Goal: Task Accomplishment & Management: Manage account settings

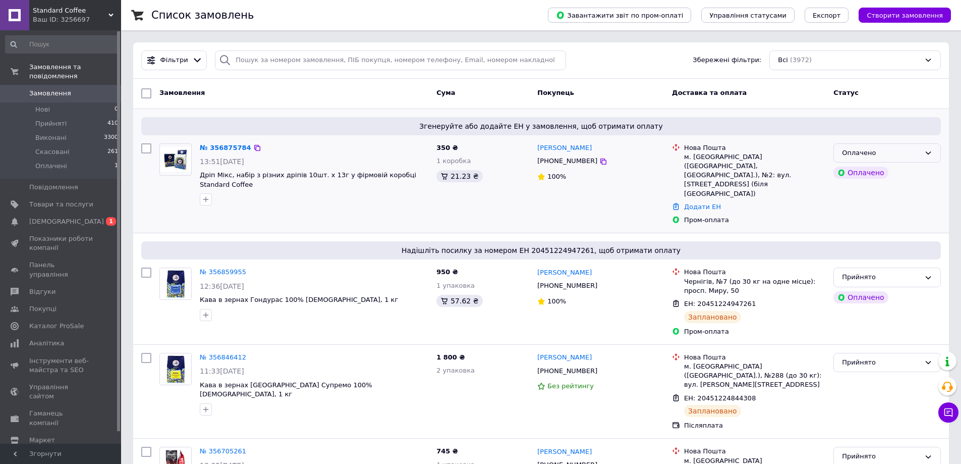
click at [871, 151] on div "Оплачено" at bounding box center [881, 153] width 78 height 11
click at [870, 168] on li "Прийнято" at bounding box center [887, 173] width 106 height 19
click at [216, 149] on link "№ 356875784" at bounding box center [223, 148] width 46 height 8
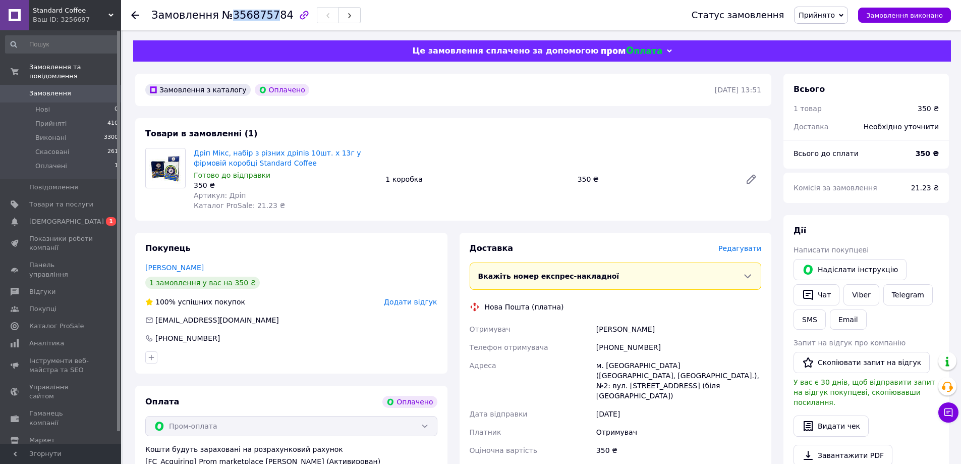
drag, startPoint x: 227, startPoint y: 15, endPoint x: 264, endPoint y: 19, distance: 37.1
click at [264, 19] on span "№356875784" at bounding box center [258, 15] width 72 height 12
click at [275, 16] on span "№356875784" at bounding box center [258, 15] width 72 height 12
drag, startPoint x: 227, startPoint y: 16, endPoint x: 275, endPoint y: 15, distance: 48.5
click at [275, 15] on span "№356875784" at bounding box center [258, 15] width 72 height 12
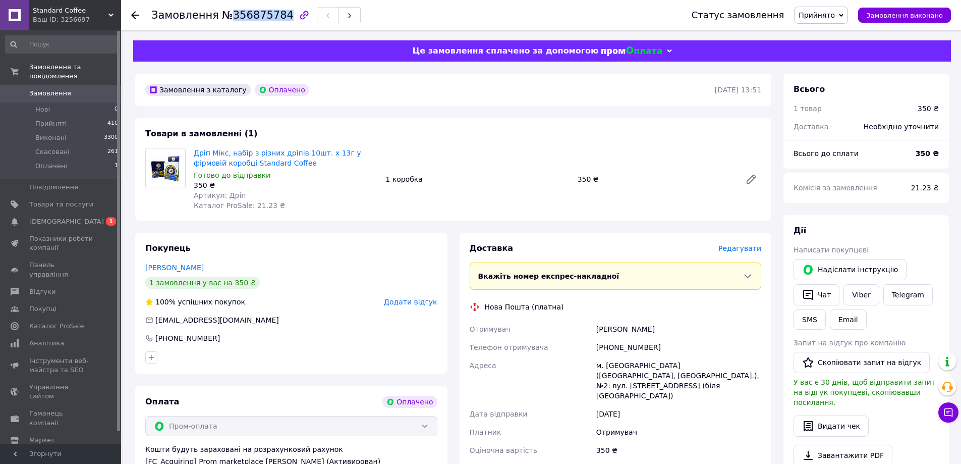
copy span "356875784"
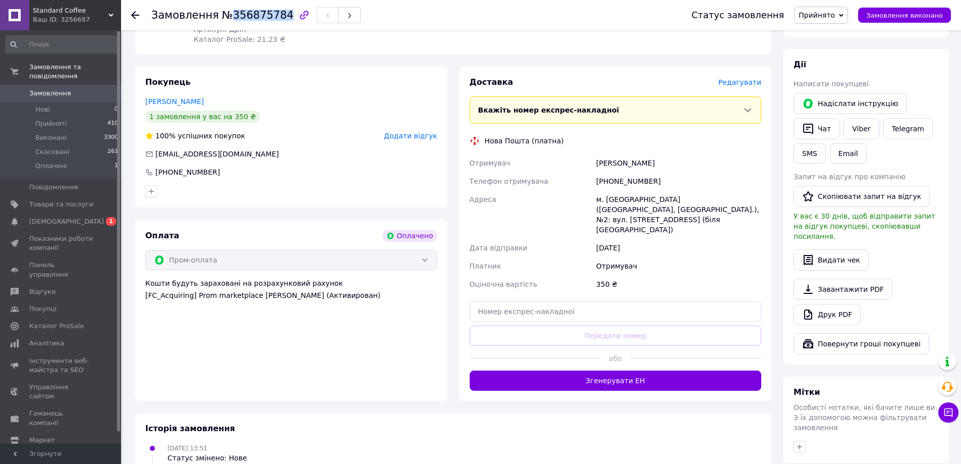
scroll to position [168, 0]
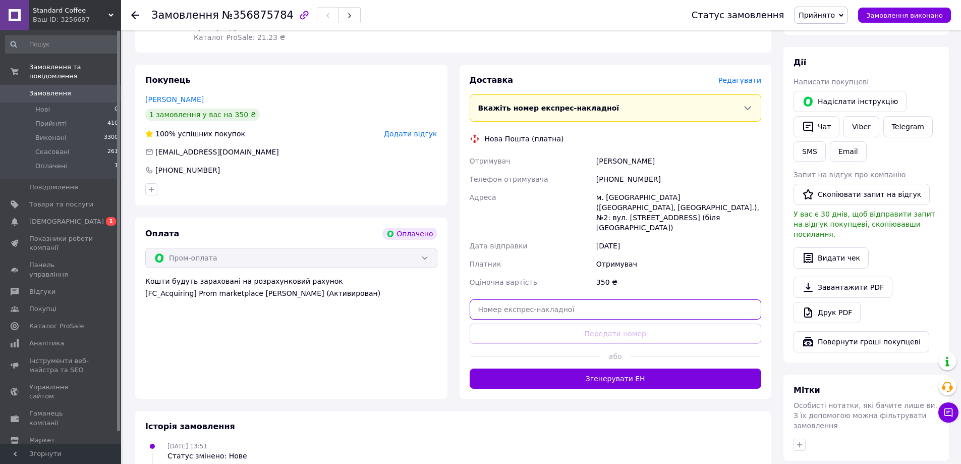
click at [498, 299] on input "text" at bounding box center [616, 309] width 292 height 20
paste input "20451225226106"
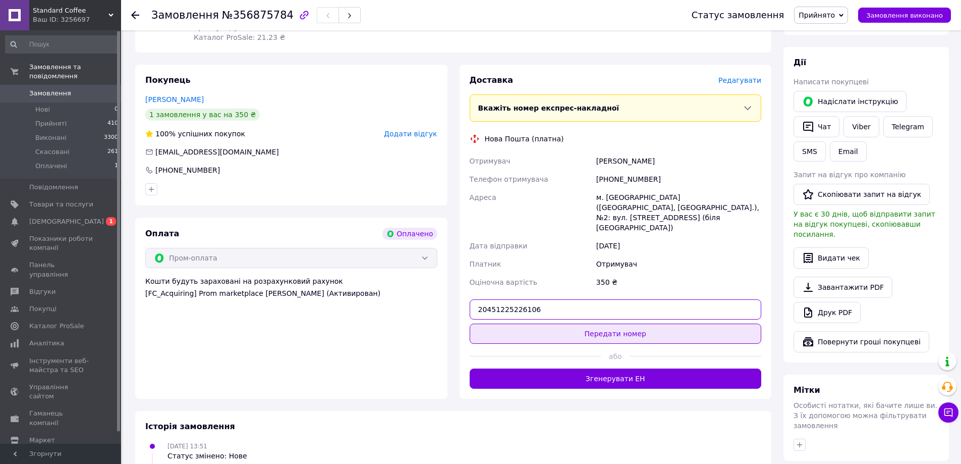
type input "20451225226106"
click at [532, 323] on button "Передати номер" at bounding box center [616, 333] width 292 height 20
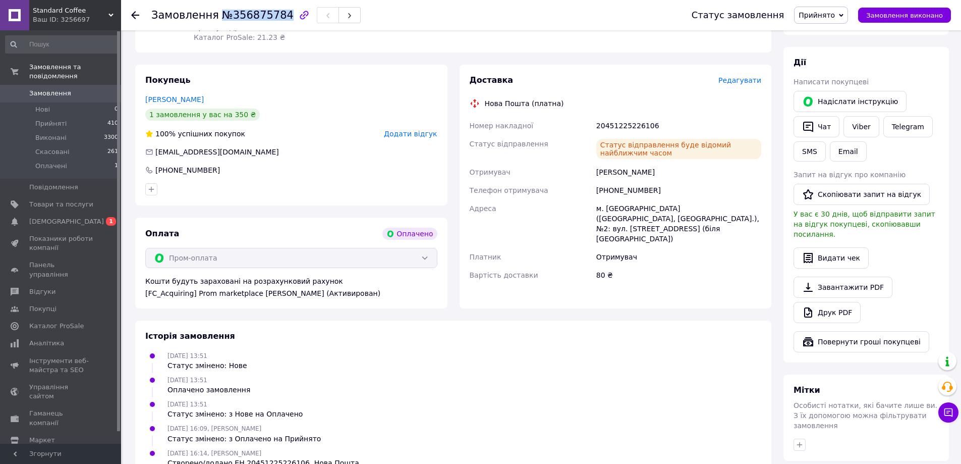
drag, startPoint x: 214, startPoint y: 15, endPoint x: 275, endPoint y: 12, distance: 61.6
click at [275, 12] on span "№356875784" at bounding box center [258, 15] width 72 height 12
copy span "№356875784"
click at [597, 172] on div "[PERSON_NAME]" at bounding box center [678, 172] width 169 height 18
drag, startPoint x: 597, startPoint y: 172, endPoint x: 624, endPoint y: 170, distance: 27.3
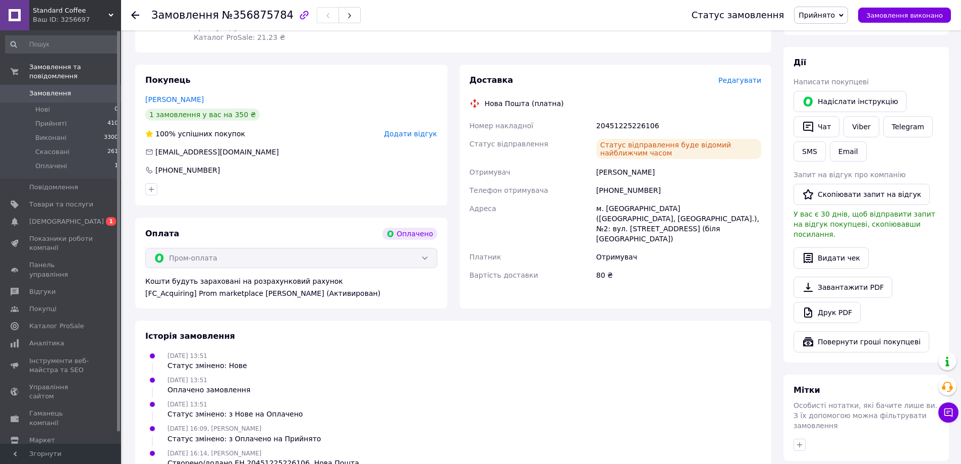
click at [631, 170] on div "[PERSON_NAME]" at bounding box center [678, 172] width 169 height 18
click at [588, 174] on div "Отримувач" at bounding box center [531, 172] width 127 height 18
drag, startPoint x: 597, startPoint y: 170, endPoint x: 619, endPoint y: 172, distance: 22.3
click at [619, 172] on div "[PERSON_NAME]" at bounding box center [678, 172] width 169 height 18
click at [623, 172] on div "[PERSON_NAME]" at bounding box center [678, 172] width 169 height 18
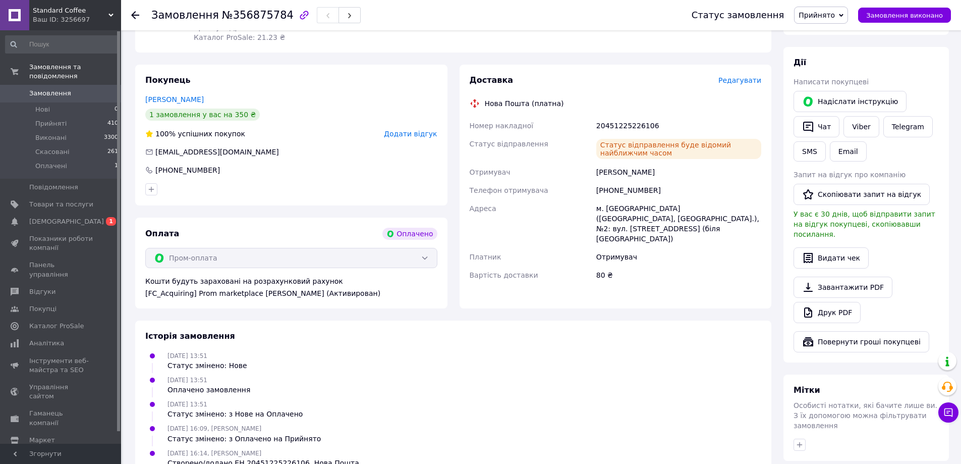
click at [628, 172] on div "[PERSON_NAME]" at bounding box center [678, 172] width 169 height 18
click at [632, 172] on div "[PERSON_NAME]" at bounding box center [678, 172] width 169 height 18
drag, startPoint x: 596, startPoint y: 171, endPoint x: 628, endPoint y: 169, distance: 31.4
click at [627, 169] on div "[PERSON_NAME]" at bounding box center [678, 172] width 169 height 18
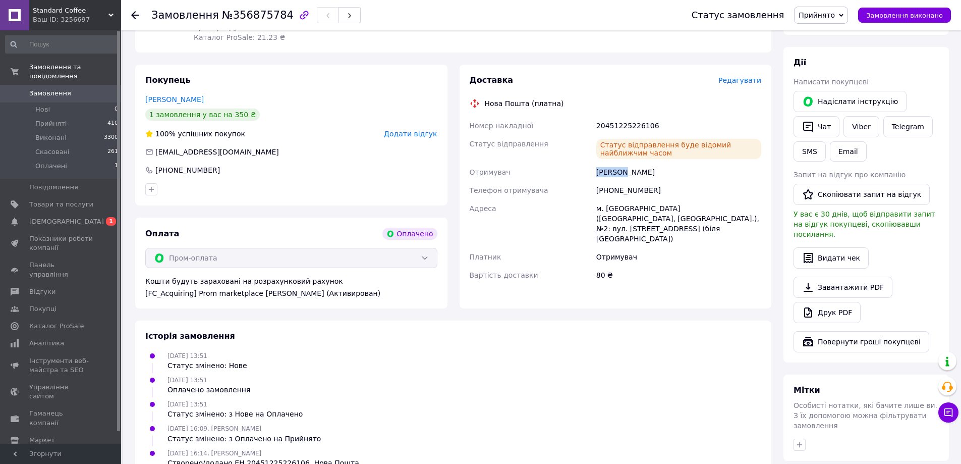
click at [622, 172] on div "[PERSON_NAME]" at bounding box center [678, 172] width 169 height 18
drag, startPoint x: 597, startPoint y: 170, endPoint x: 610, endPoint y: 173, distance: 13.4
click at [601, 172] on div "[PERSON_NAME]" at bounding box center [678, 172] width 169 height 18
drag, startPoint x: 610, startPoint y: 173, endPoint x: 617, endPoint y: 173, distance: 6.6
click at [612, 173] on div "[PERSON_NAME]" at bounding box center [678, 172] width 169 height 18
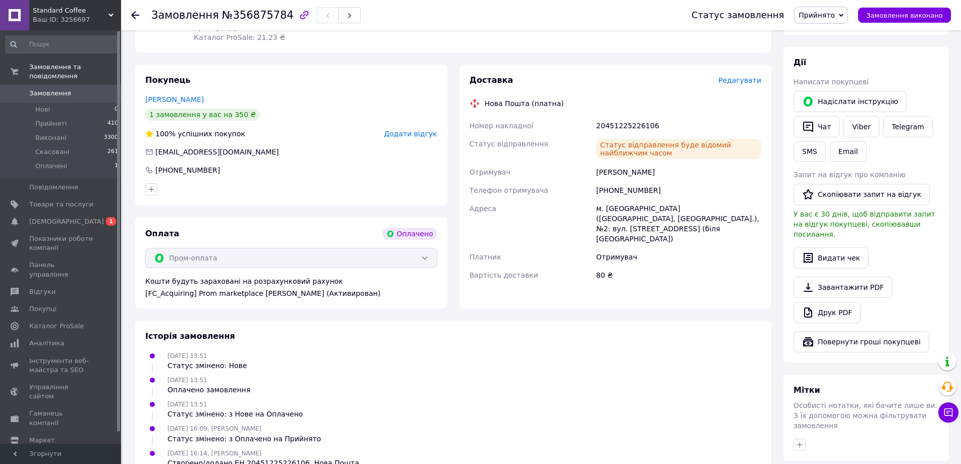
click at [626, 172] on div "[PERSON_NAME]" at bounding box center [678, 172] width 169 height 18
drag, startPoint x: 596, startPoint y: 171, endPoint x: 639, endPoint y: 173, distance: 42.5
click at [639, 173] on div "[PERSON_NAME]" at bounding box center [678, 172] width 169 height 18
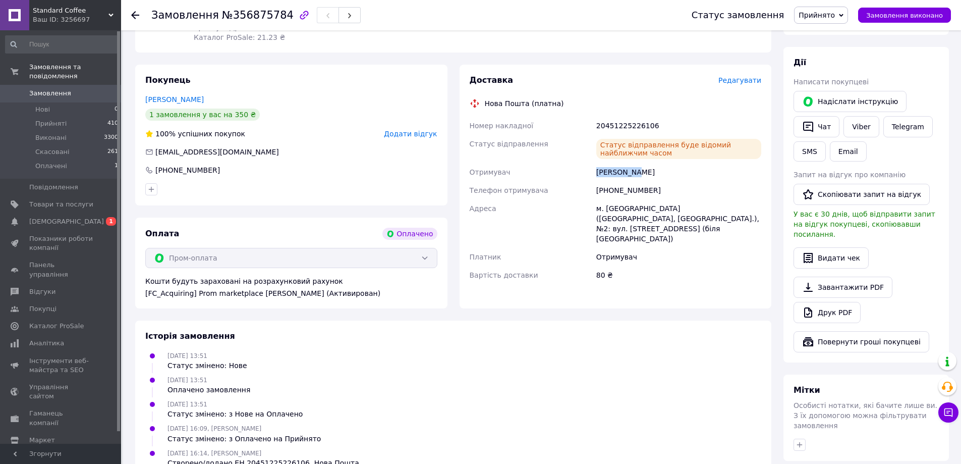
copy div "[PERSON_NAME] О"
click at [646, 181] on div "[PHONE_NUMBER]" at bounding box center [678, 190] width 169 height 18
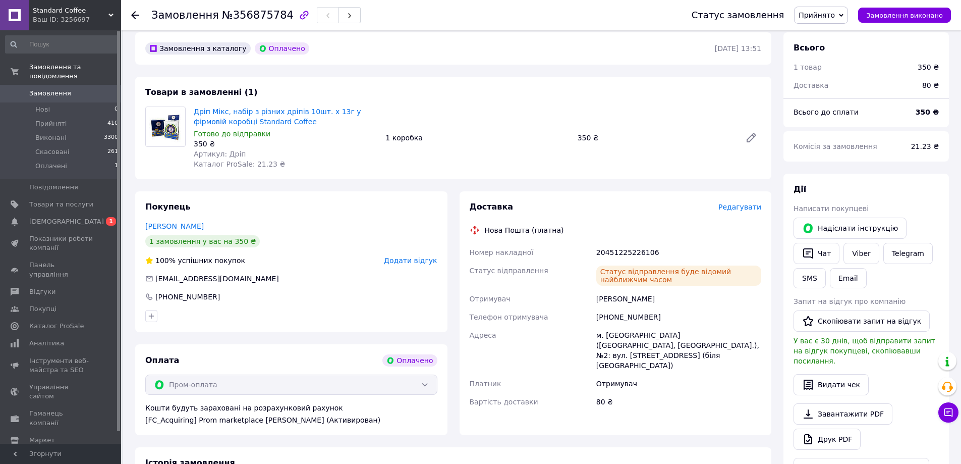
scroll to position [0, 0]
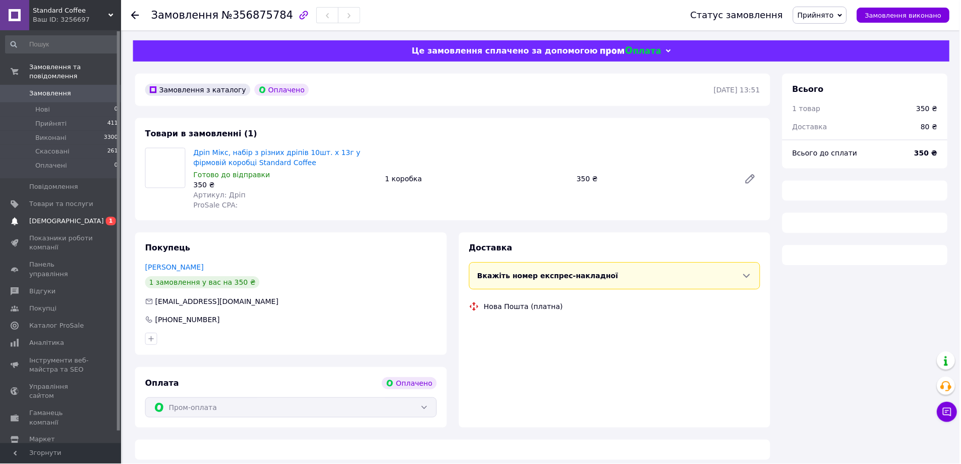
click at [73, 217] on span "[DEMOGRAPHIC_DATA]" at bounding box center [61, 221] width 64 height 9
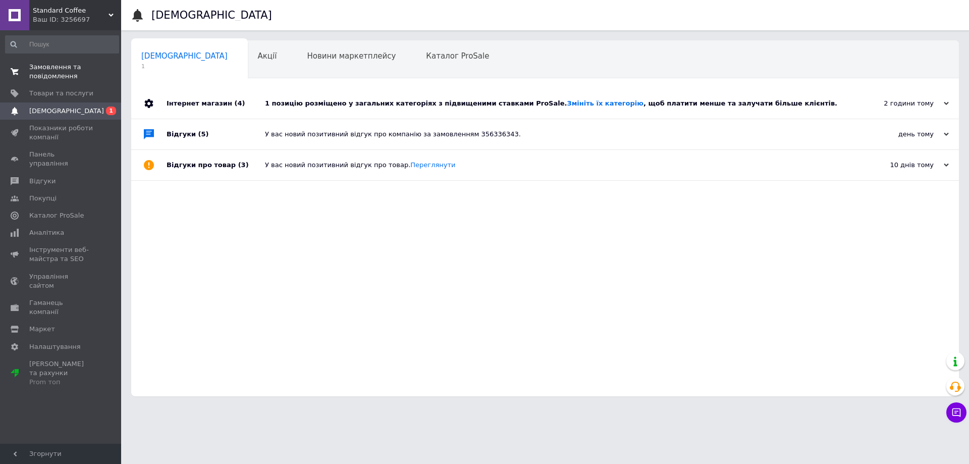
click at [42, 68] on span "Замовлення та повідомлення" at bounding box center [61, 72] width 64 height 18
